Goal: Task Accomplishment & Management: Use online tool/utility

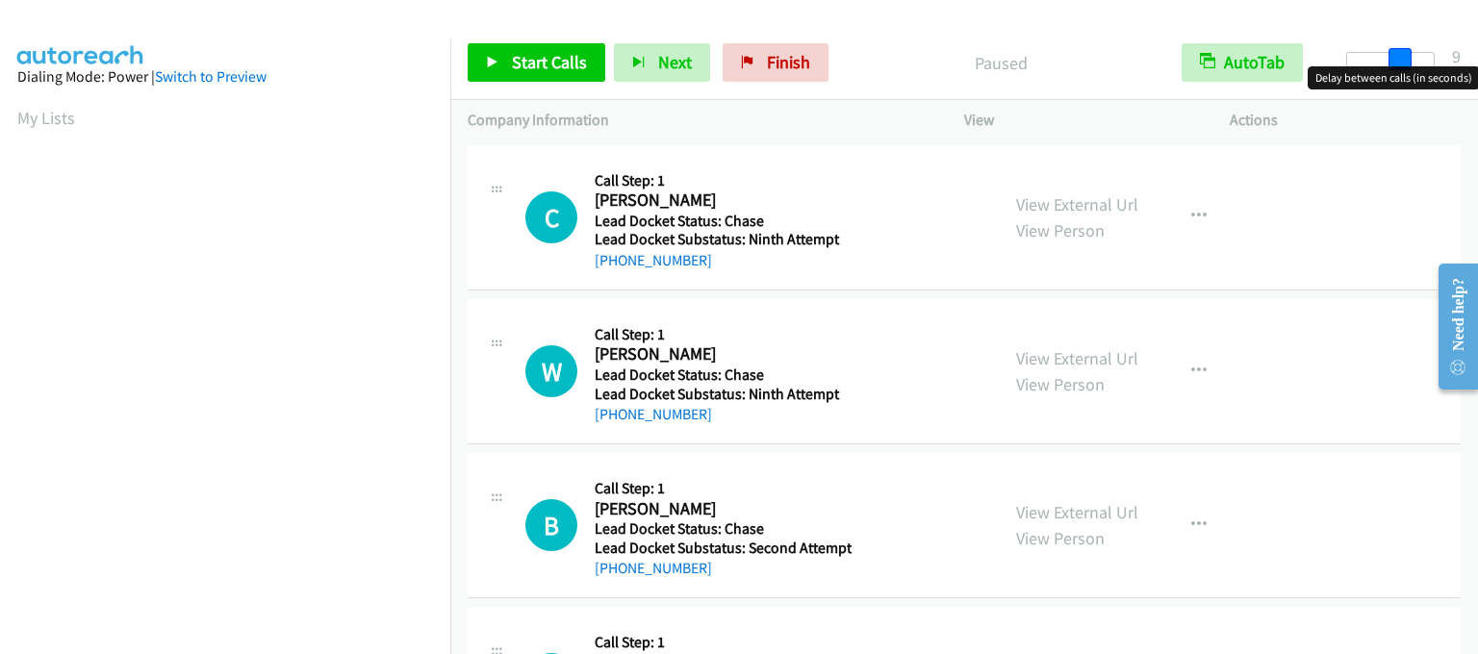
drag, startPoint x: 1351, startPoint y: 57, endPoint x: 1401, endPoint y: 63, distance: 50.4
click at [1401, 63] on span at bounding box center [1400, 59] width 23 height 23
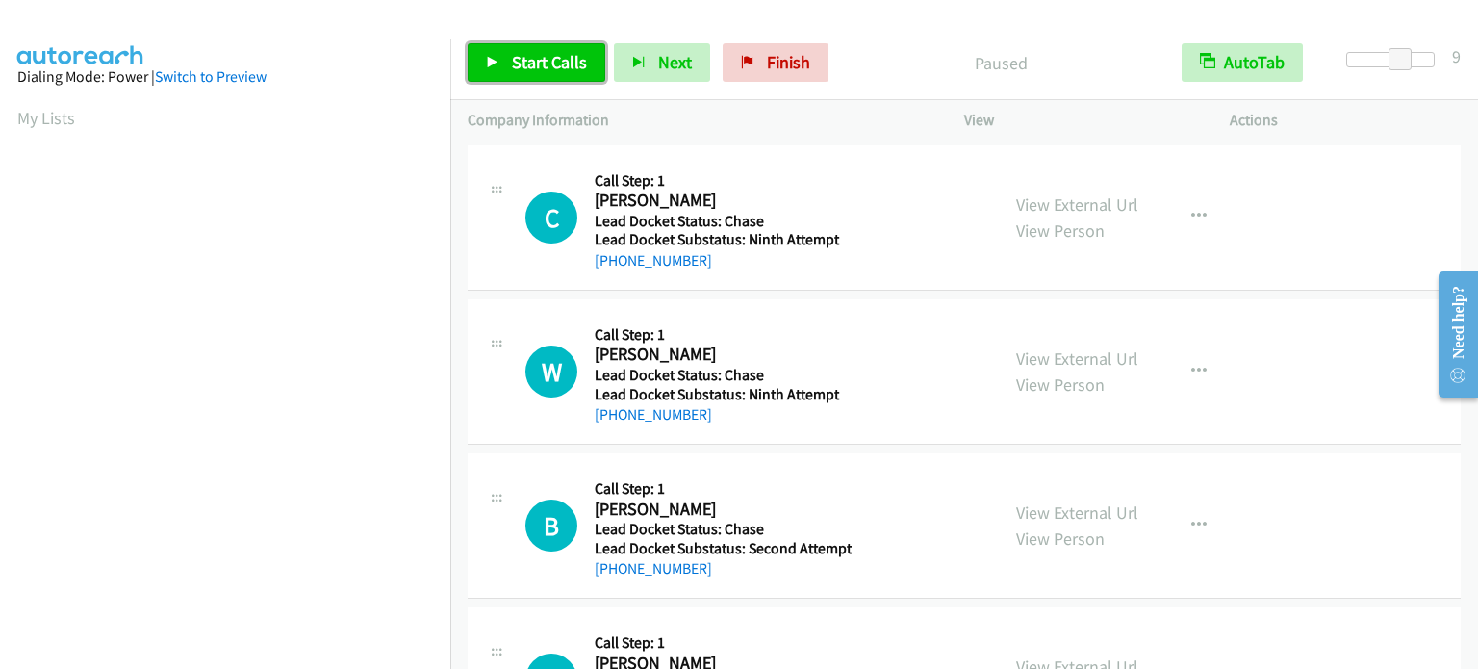
click at [496, 50] on link "Start Calls" at bounding box center [537, 62] width 138 height 38
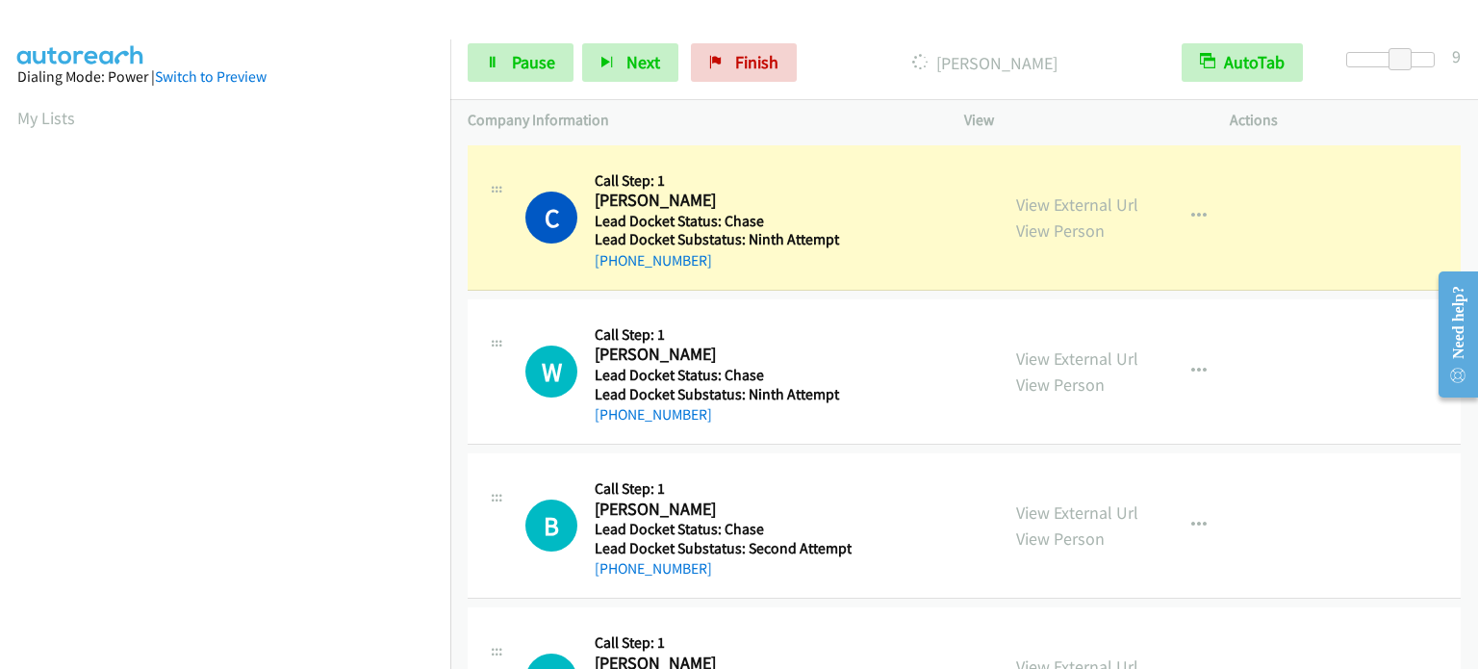
scroll to position [411, 0]
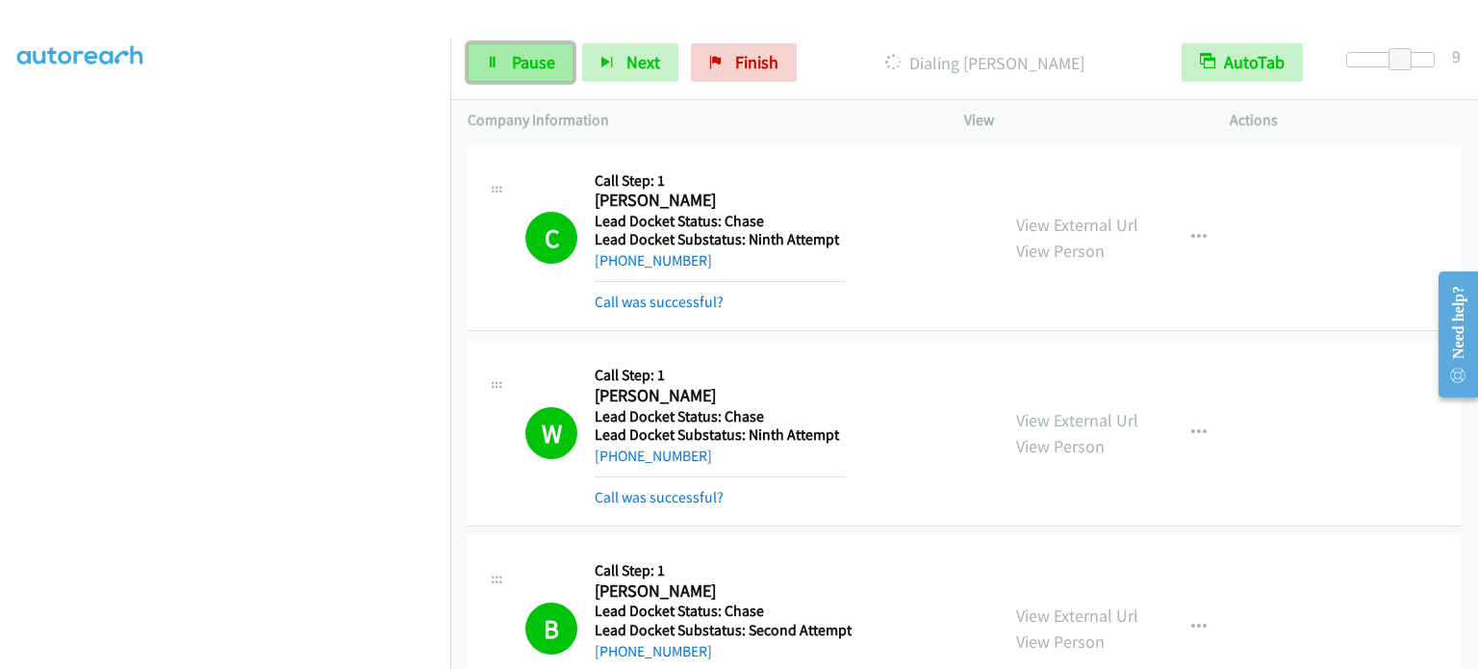
click at [502, 56] on link "Pause" at bounding box center [521, 62] width 106 height 38
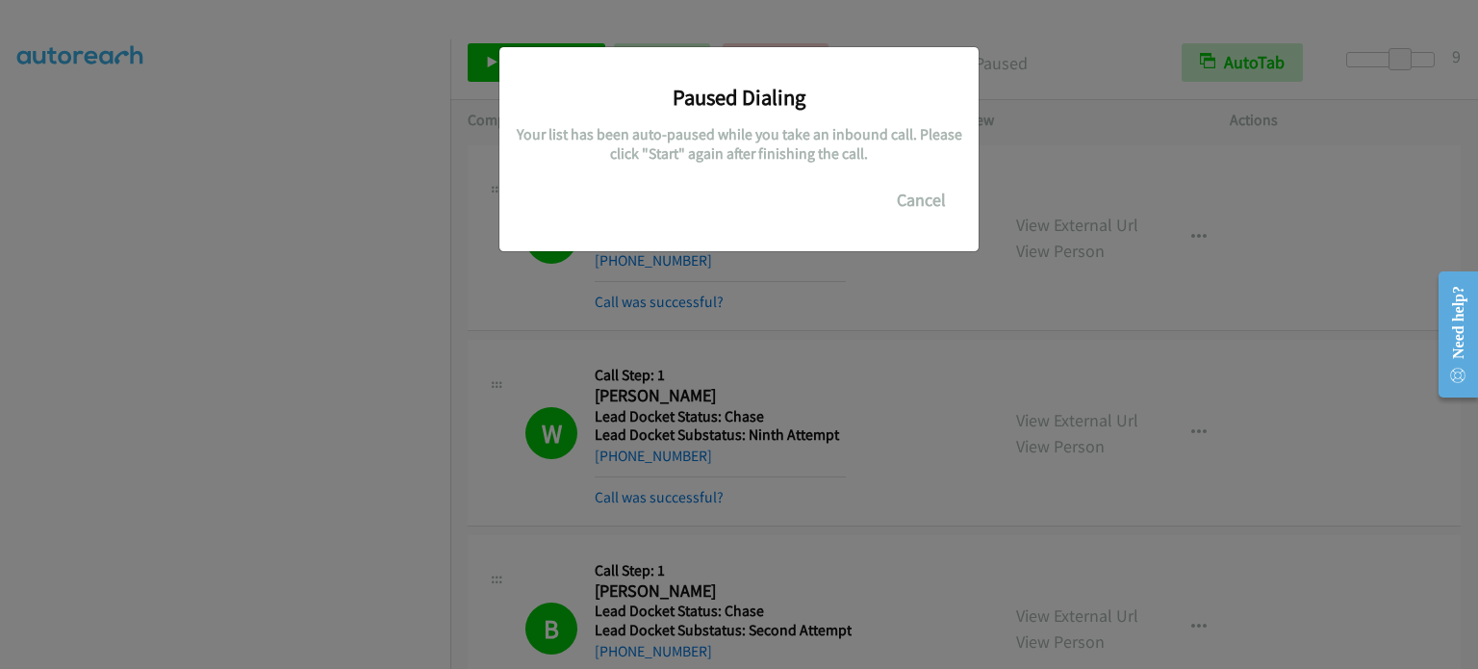
click at [623, 295] on div "Paused Dialing Your list has been auto-paused while you take an inbound call. P…" at bounding box center [739, 343] width 1478 height 652
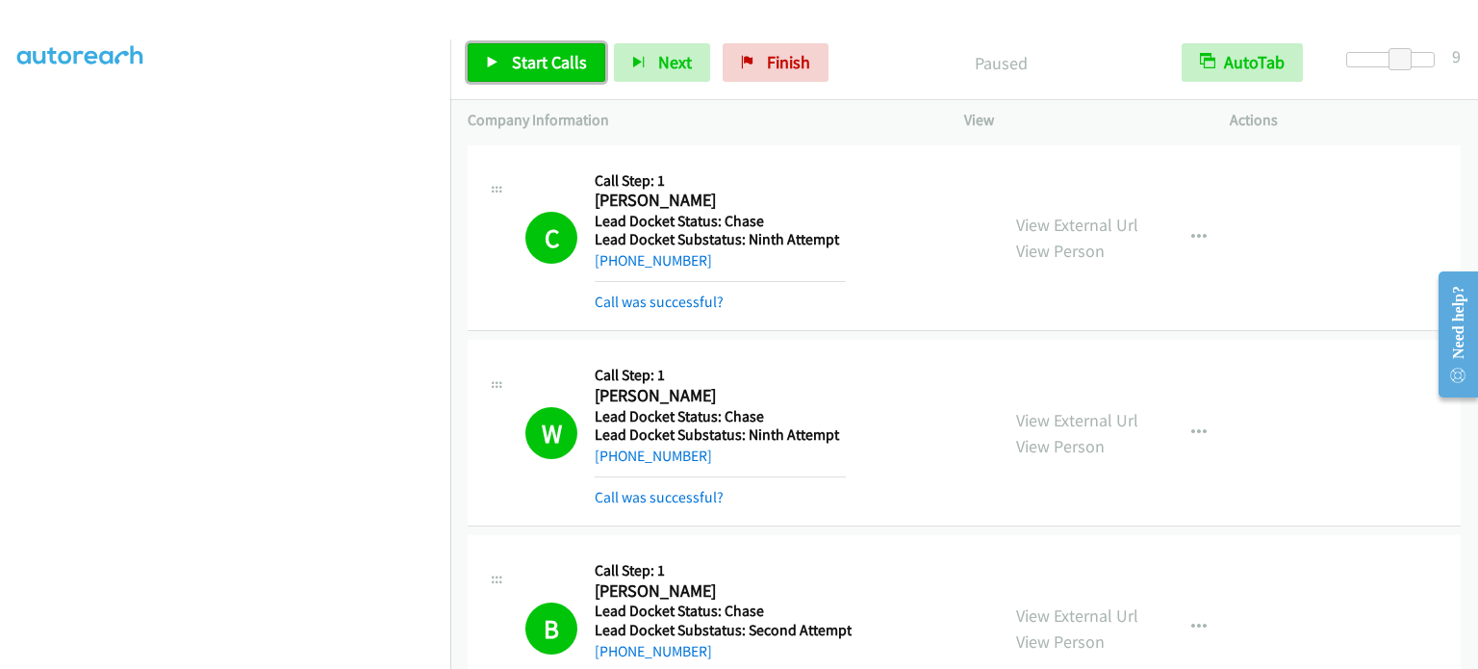
click at [536, 72] on span "Start Calls" at bounding box center [549, 62] width 75 height 22
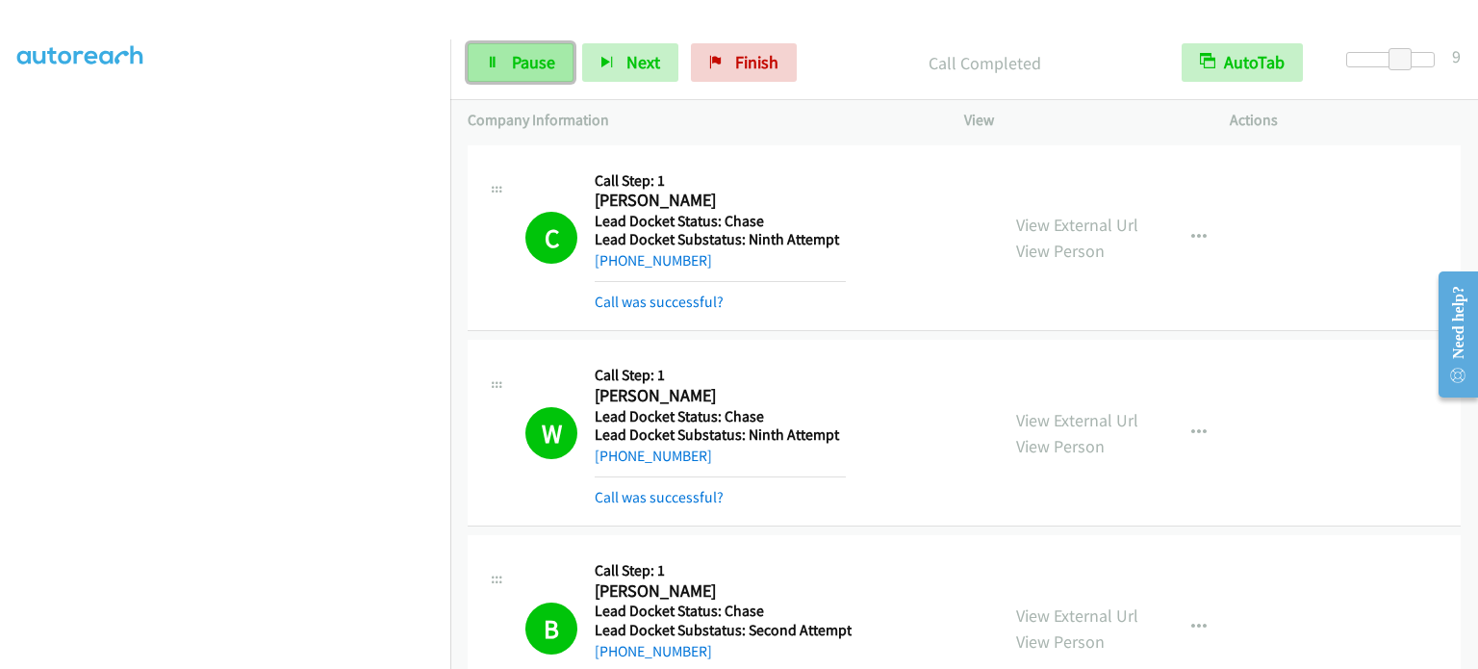
click at [512, 68] on span "Pause" at bounding box center [533, 62] width 43 height 22
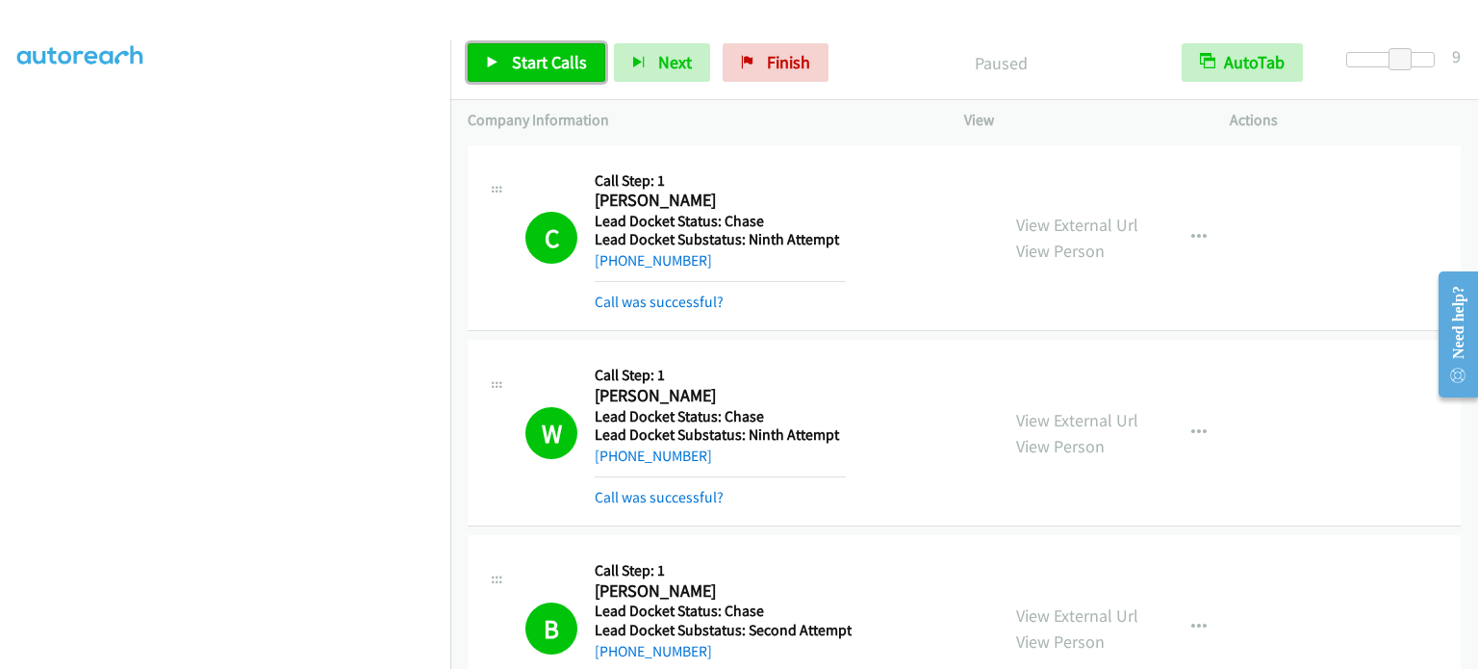
click at [524, 58] on span "Start Calls" at bounding box center [549, 62] width 75 height 22
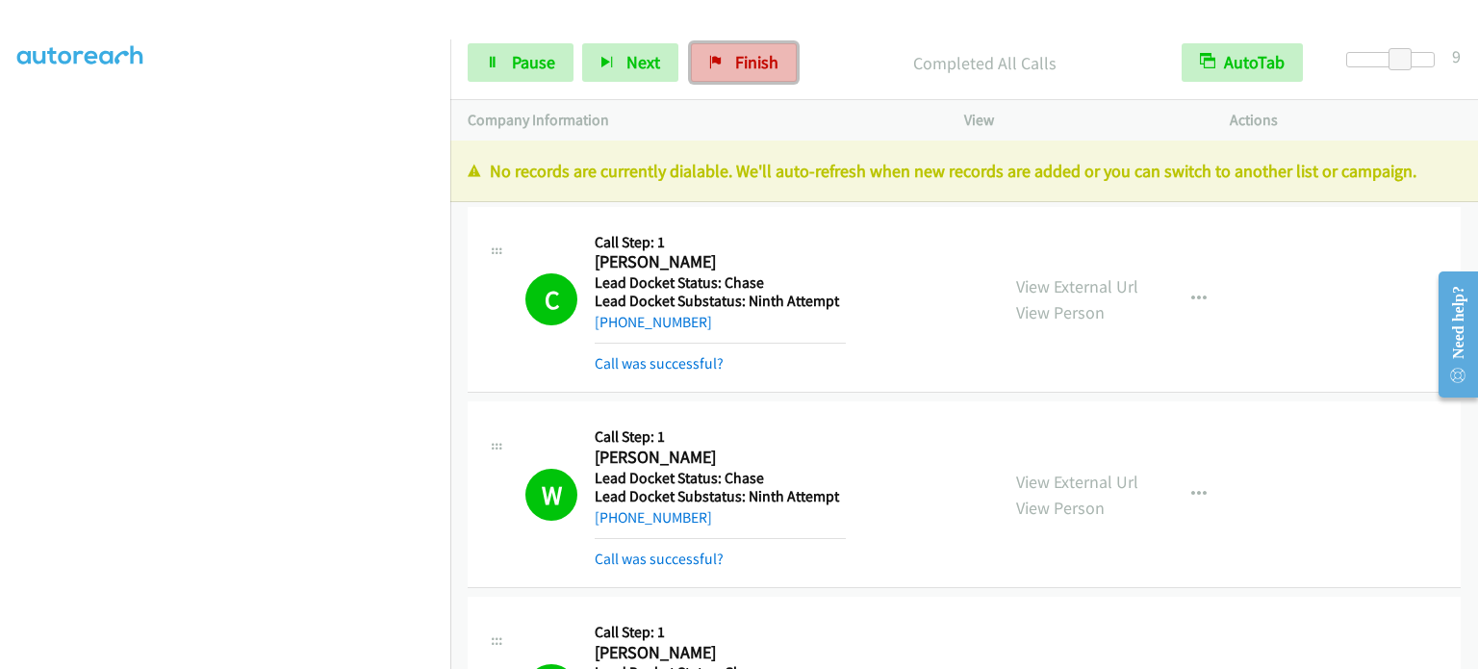
click at [751, 49] on link "Finish" at bounding box center [744, 62] width 106 height 38
